Goal: Task Accomplishment & Management: Complete application form

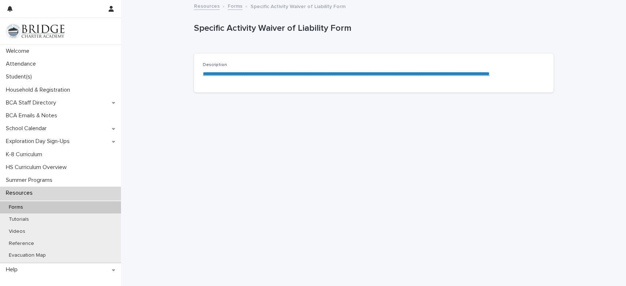
scroll to position [0, 0]
click at [30, 90] on p "Household & Registration" at bounding box center [39, 90] width 73 height 7
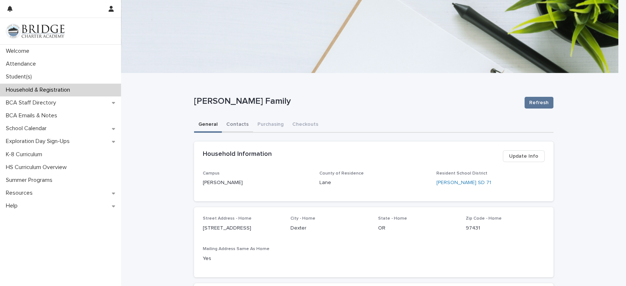
click at [228, 127] on button "Contacts" at bounding box center [237, 124] width 31 height 15
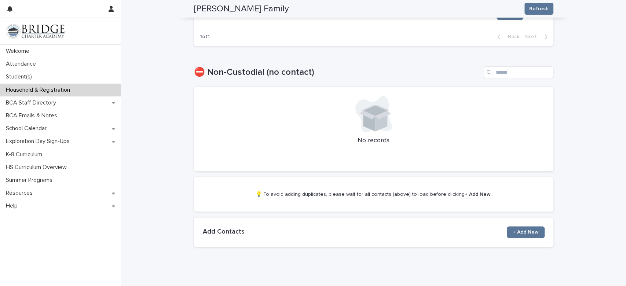
scroll to position [511, 0]
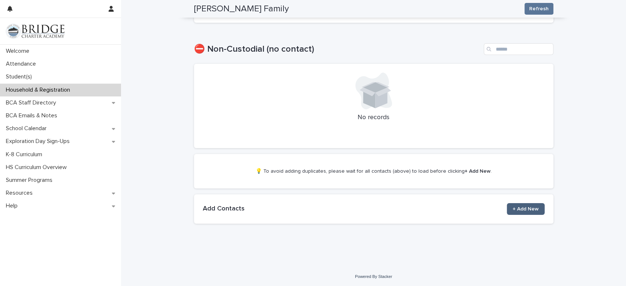
click at [528, 204] on link "+ Add New" at bounding box center [526, 209] width 38 height 12
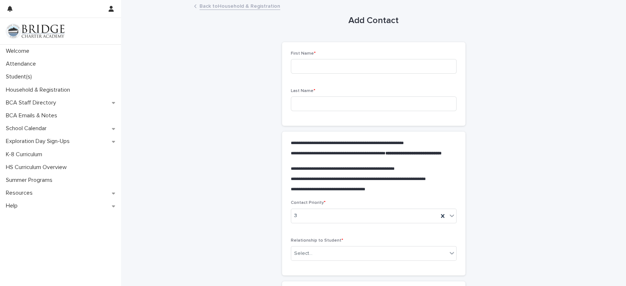
click at [240, 4] on link "Back to Household & Registration" at bounding box center [240, 5] width 81 height 8
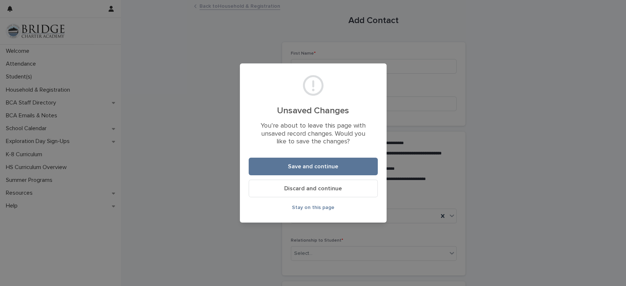
click at [351, 190] on button "Discard and continue" at bounding box center [313, 189] width 129 height 18
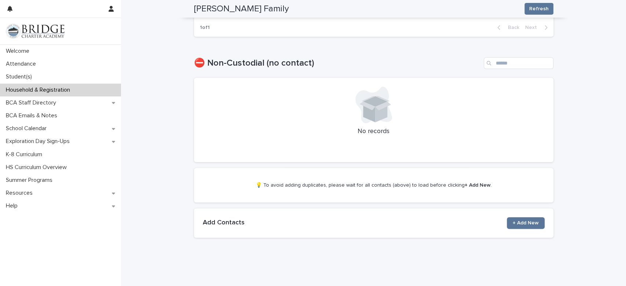
scroll to position [498, 0]
click at [525, 220] on span "+ Add New" at bounding box center [526, 222] width 26 height 5
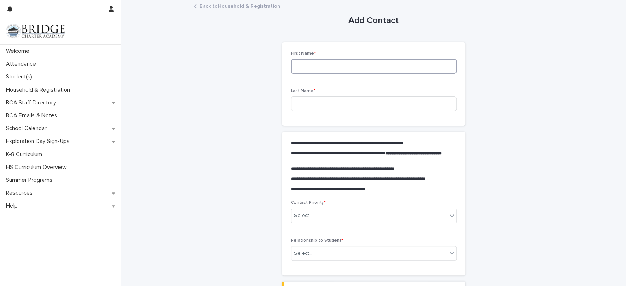
click at [427, 67] on input at bounding box center [374, 66] width 166 height 15
type input "*****"
click at [371, 105] on input at bounding box center [374, 103] width 166 height 15
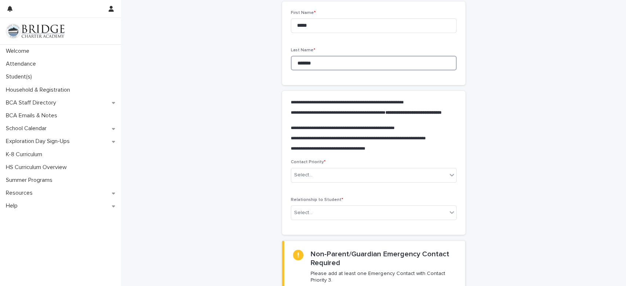
scroll to position [63, 0]
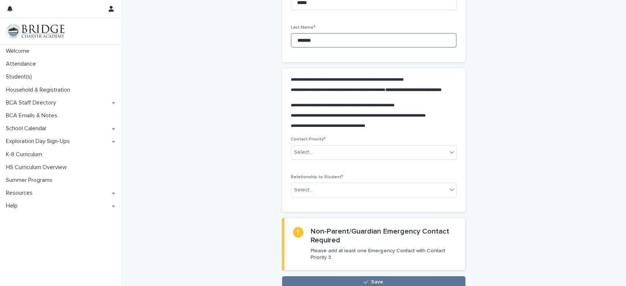
type input "*******"
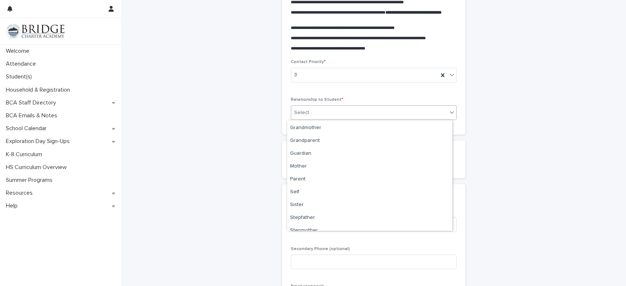
scroll to position [134, 0]
click at [312, 226] on input at bounding box center [374, 224] width 166 height 15
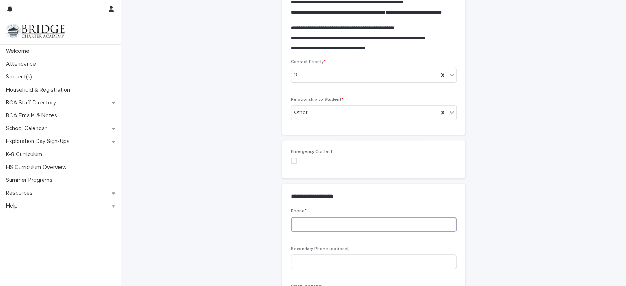
click at [291, 158] on span at bounding box center [294, 161] width 6 height 6
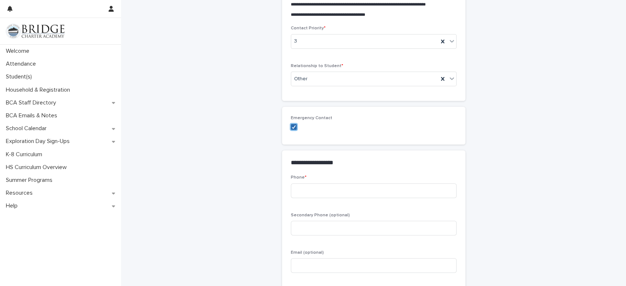
scroll to position [175, 0]
click at [384, 190] on input at bounding box center [374, 190] width 166 height 15
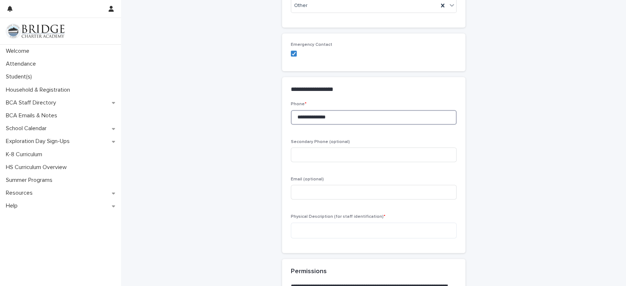
scroll to position [258, 0]
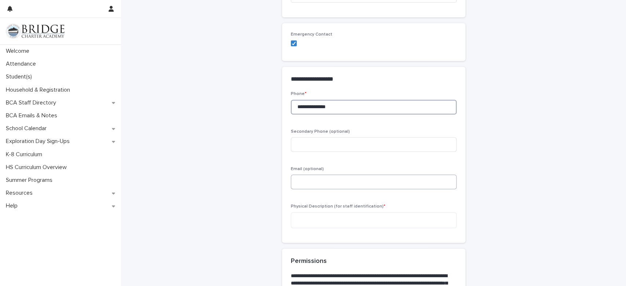
type input "**********"
click at [401, 179] on input at bounding box center [374, 182] width 166 height 15
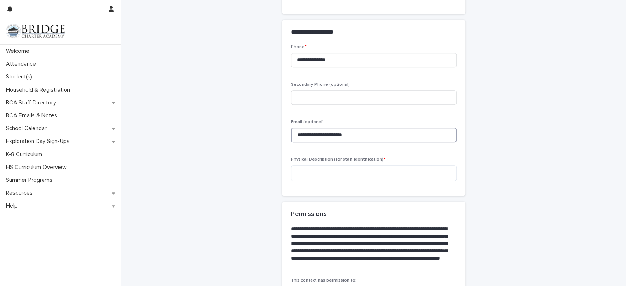
scroll to position [327, 0]
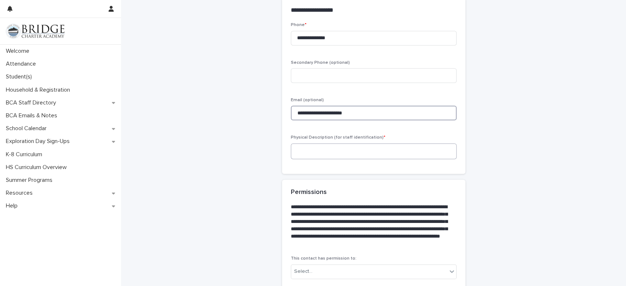
type input "**********"
click at [411, 152] on textarea at bounding box center [374, 151] width 166 height 16
type textarea "*"
click at [360, 150] on textarea "**********" at bounding box center [374, 151] width 166 height 16
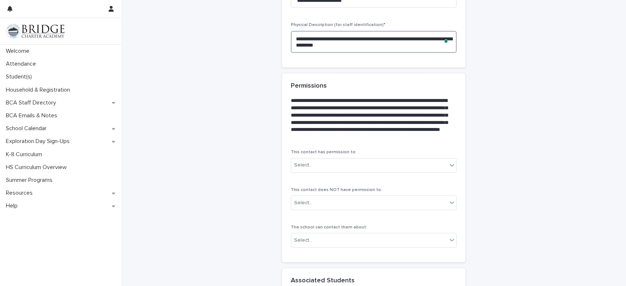
scroll to position [441, 0]
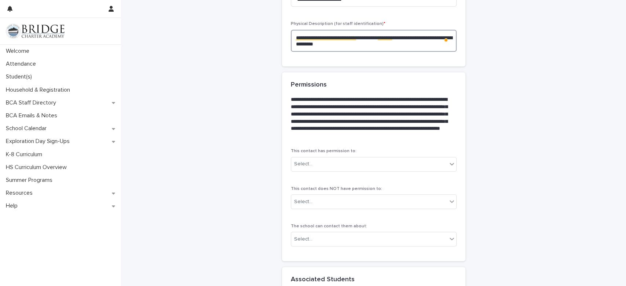
type textarea "**********"
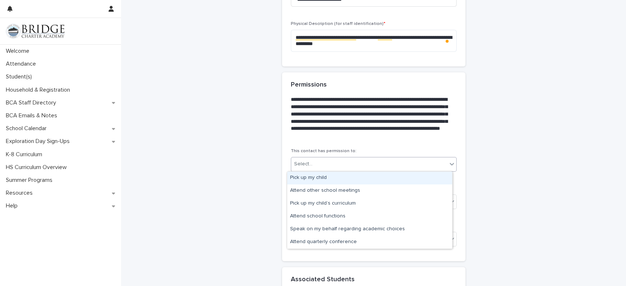
click at [437, 179] on div "Pick up my child" at bounding box center [369, 178] width 165 height 13
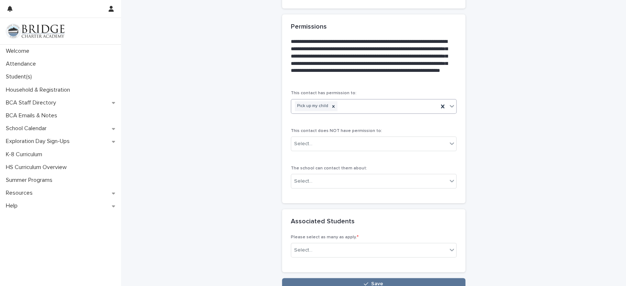
scroll to position [500, 0]
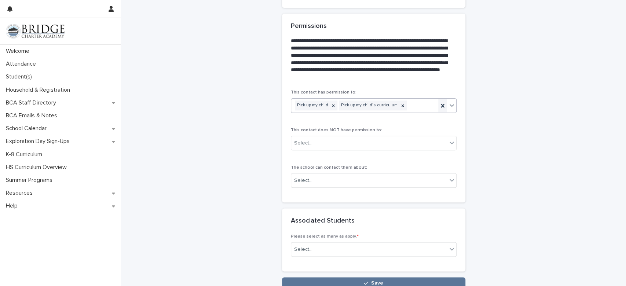
click at [442, 103] on icon at bounding box center [442, 105] width 7 height 7
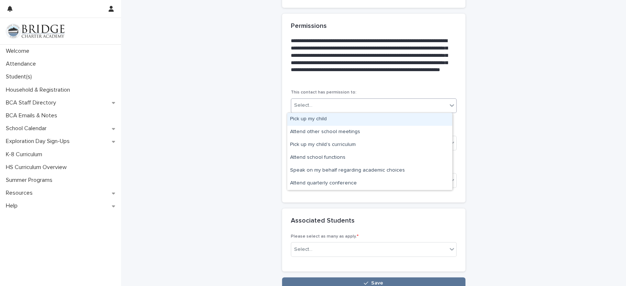
click at [319, 117] on div "Pick up my child" at bounding box center [369, 119] width 165 height 13
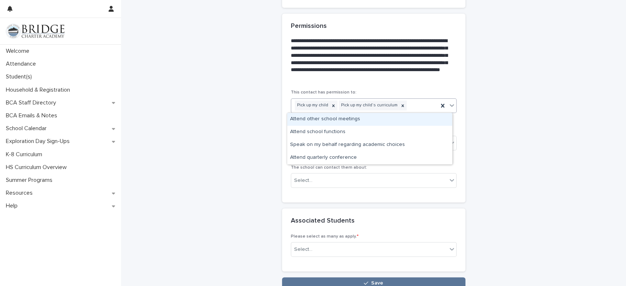
click at [350, 120] on div "Attend other school meetings" at bounding box center [369, 119] width 165 height 13
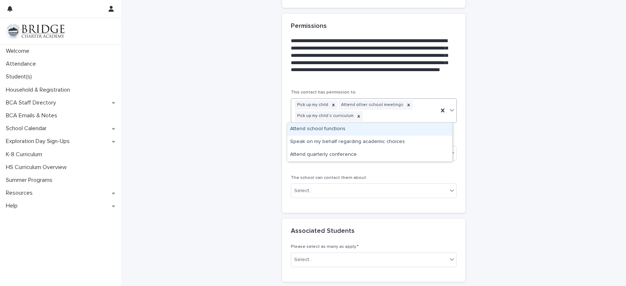
click at [343, 129] on div "Attend school functions" at bounding box center [369, 129] width 165 height 13
click at [397, 129] on div "Speak on my behalf regarding academic choices" at bounding box center [369, 129] width 165 height 13
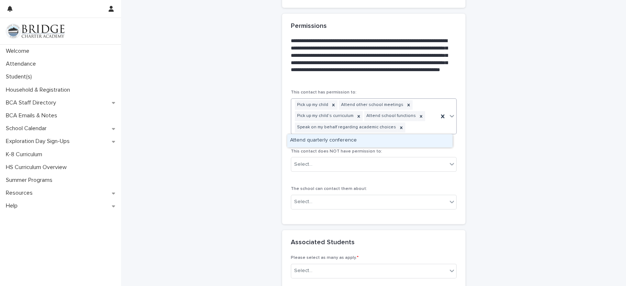
click at [349, 140] on div "Attend quarterly conference" at bounding box center [369, 140] width 165 height 13
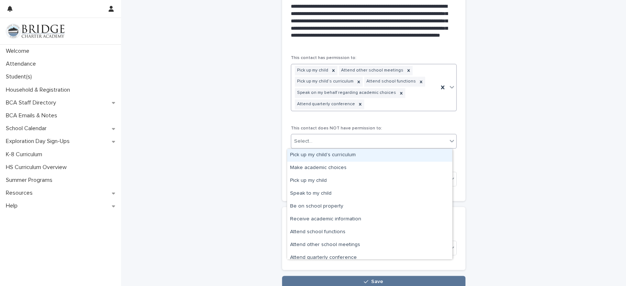
scroll to position [18, 0]
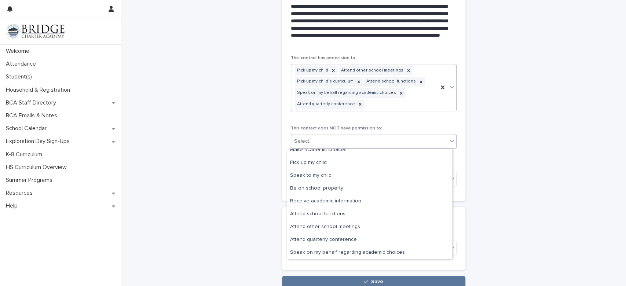
click at [451, 118] on div "This contact has permission to: Pick up my child Attend other school meetings P…" at bounding box center [374, 123] width 166 height 136
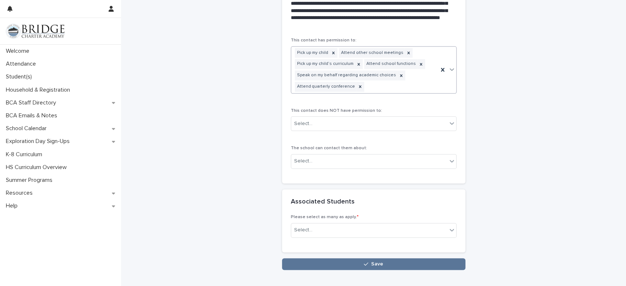
scroll to position [560, 0]
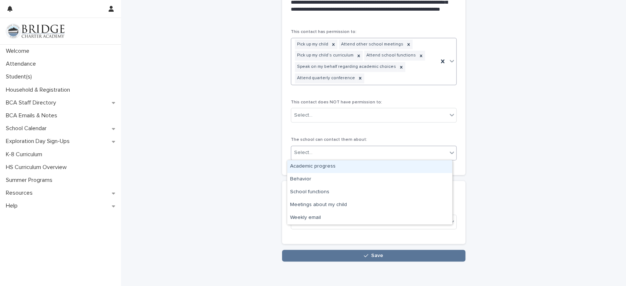
click at [393, 167] on div "Academic progress" at bounding box center [369, 166] width 165 height 13
click at [403, 169] on div "Behavior" at bounding box center [369, 166] width 165 height 13
click at [401, 169] on div "School functions" at bounding box center [369, 166] width 165 height 13
click at [411, 168] on div "Meetings about my child" at bounding box center [369, 166] width 165 height 13
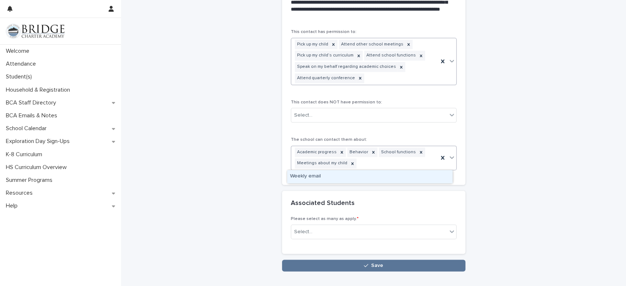
click at [392, 182] on div "Weekly email" at bounding box center [369, 176] width 165 height 13
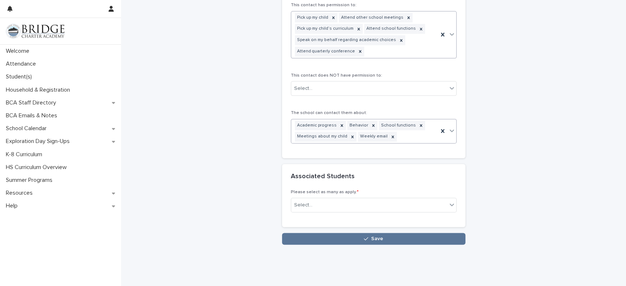
scroll to position [602, 0]
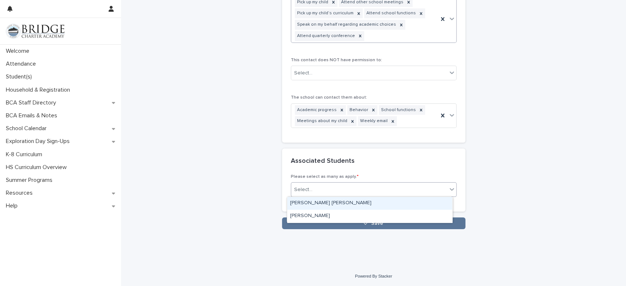
click at [382, 204] on div "[PERSON_NAME] [PERSON_NAME]" at bounding box center [369, 203] width 165 height 13
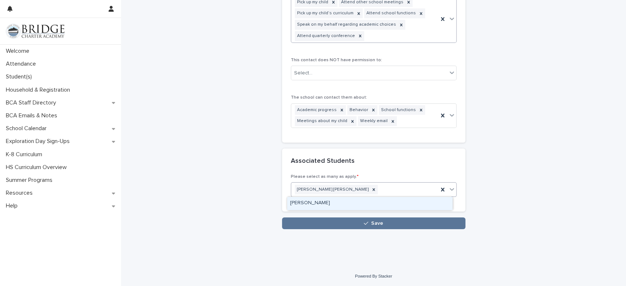
click at [397, 204] on div "[PERSON_NAME]" at bounding box center [369, 203] width 165 height 13
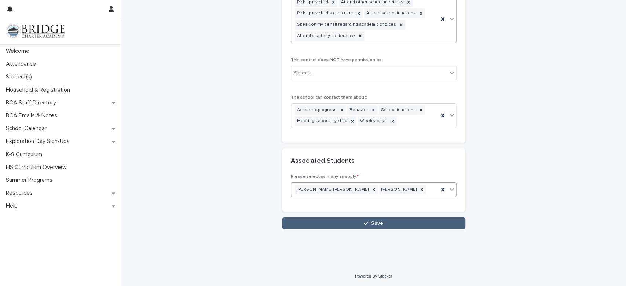
click at [398, 222] on button "Save" at bounding box center [373, 224] width 183 height 12
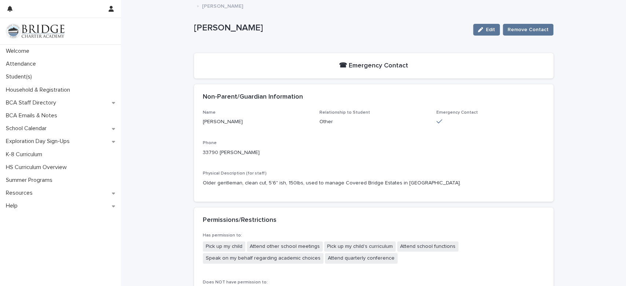
click at [216, 4] on p "[PERSON_NAME]" at bounding box center [222, 5] width 41 height 8
click at [202, 6] on p "[PERSON_NAME]" at bounding box center [222, 5] width 41 height 8
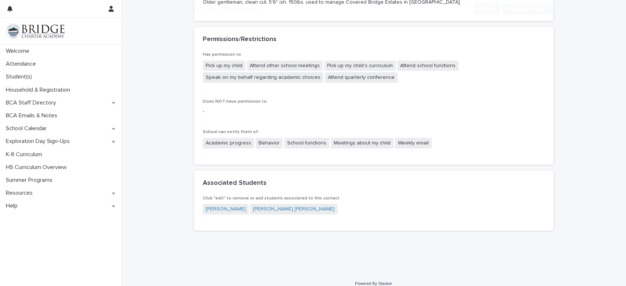
scroll to position [189, 0]
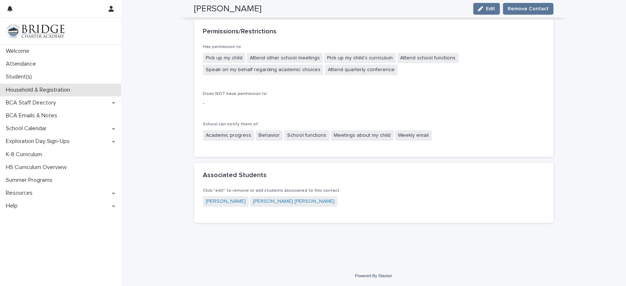
click at [63, 93] on p "Household & Registration" at bounding box center [39, 90] width 73 height 7
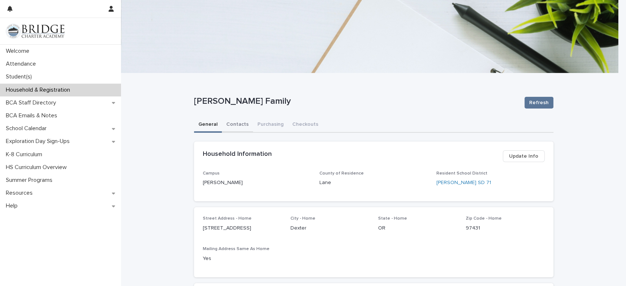
click at [235, 122] on button "Contacts" at bounding box center [237, 124] width 31 height 15
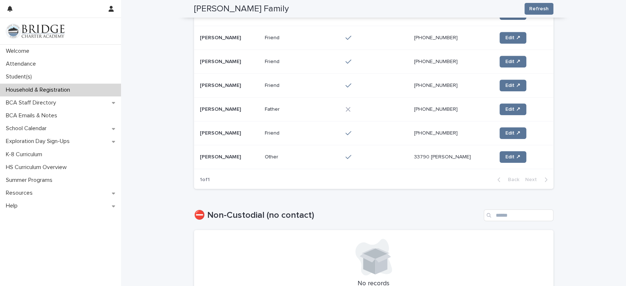
scroll to position [369, 0]
click at [505, 104] on link "Edit ↗" at bounding box center [513, 109] width 27 height 12
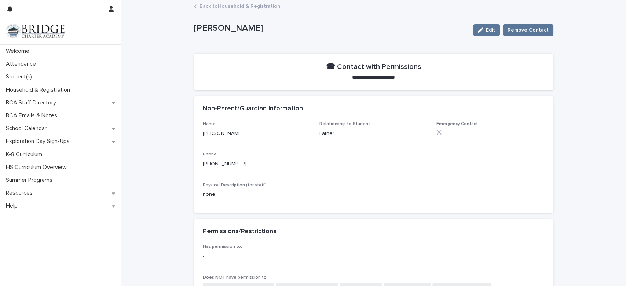
click at [208, 4] on link "Back to Household & Registration" at bounding box center [240, 5] width 81 height 8
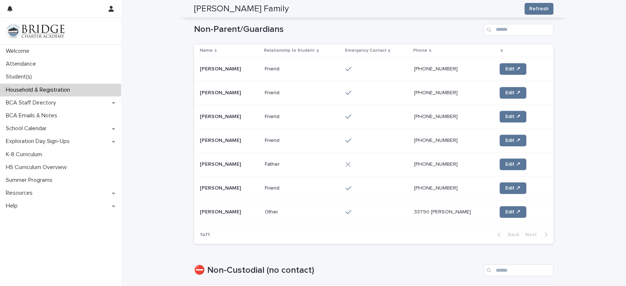
scroll to position [310, 0]
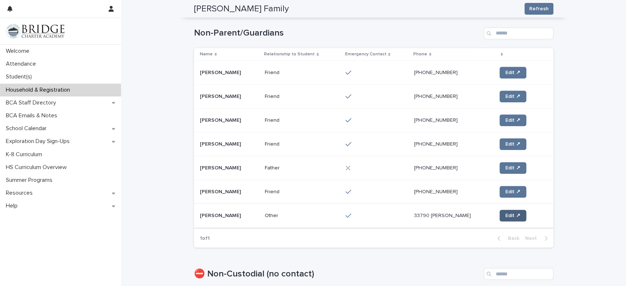
click at [506, 217] on span "Edit ↗" at bounding box center [512, 215] width 15 height 5
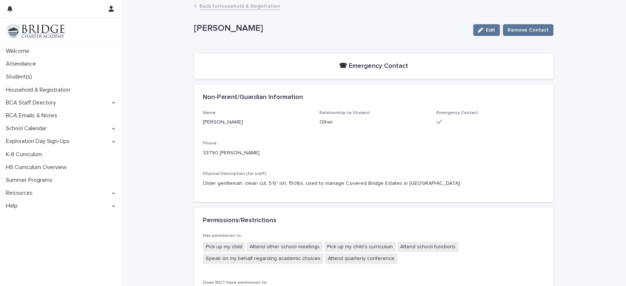
scroll to position [4, 0]
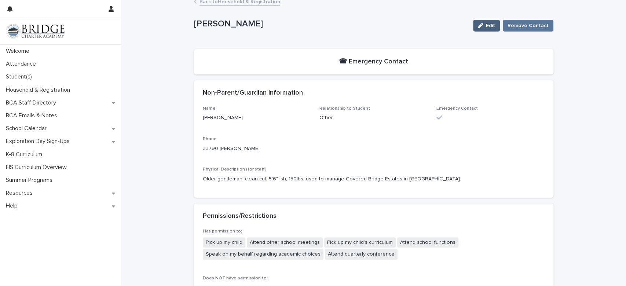
click at [481, 23] on icon "button" at bounding box center [480, 25] width 5 height 5
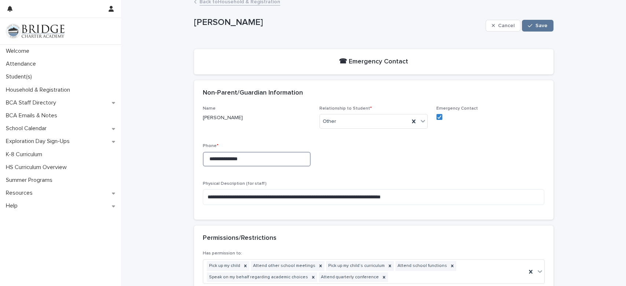
click at [275, 159] on input "**********" at bounding box center [257, 159] width 108 height 15
type input "*"
type input "**********"
click at [536, 25] on span "Save" at bounding box center [542, 25] width 12 height 5
